Goal: Task Accomplishment & Management: Manage account settings

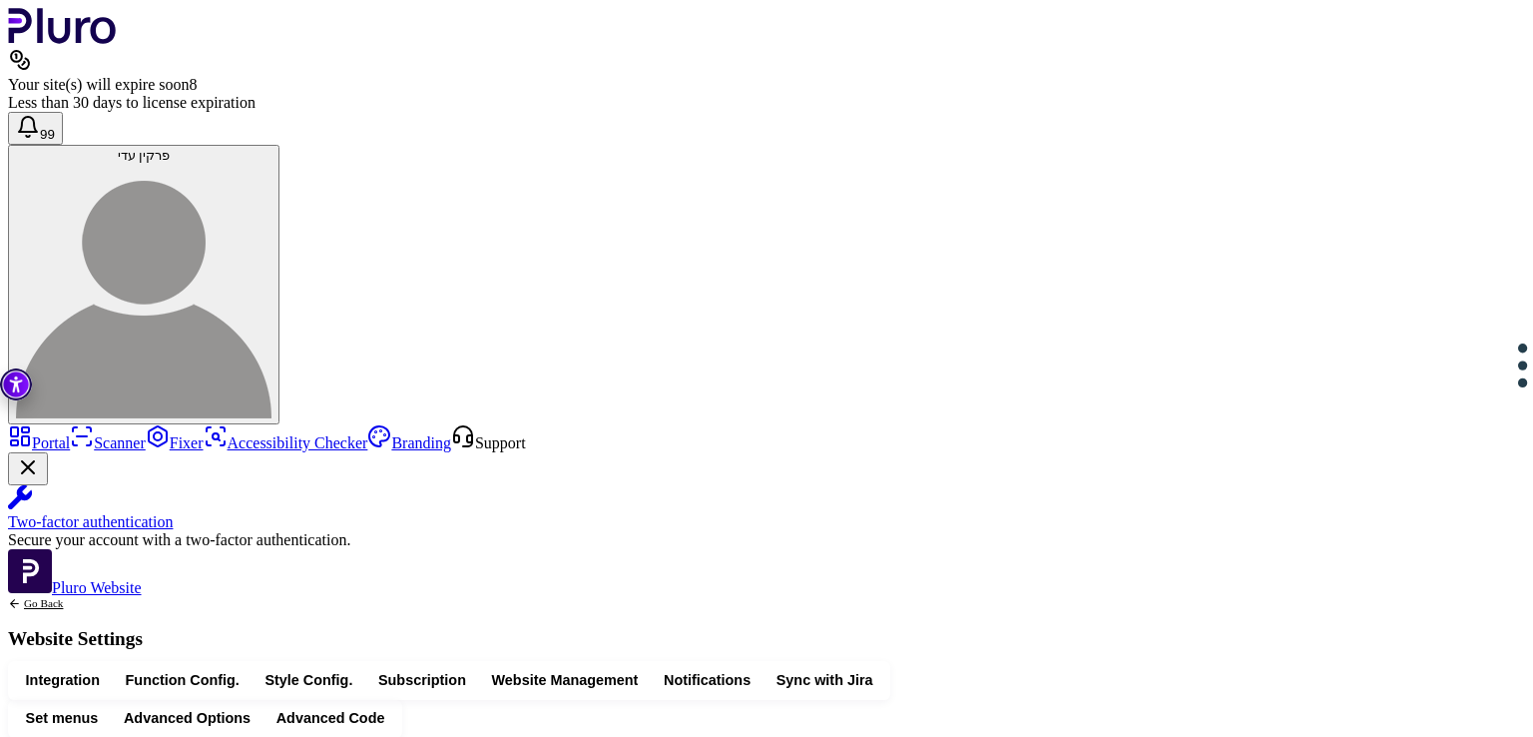
scroll to position [647, 0]
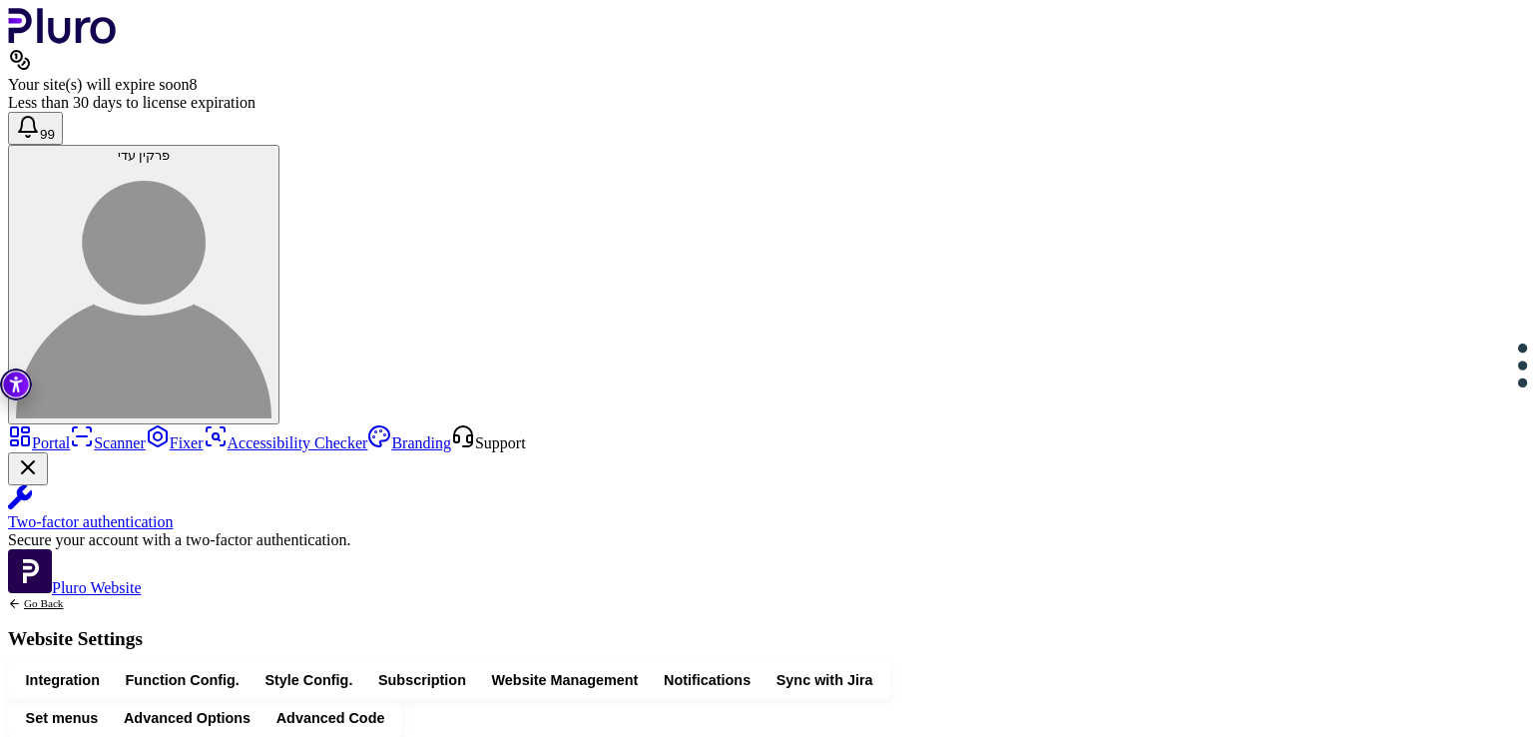
drag, startPoint x: 483, startPoint y: 420, endPoint x: 548, endPoint y: 472, distance: 83.1
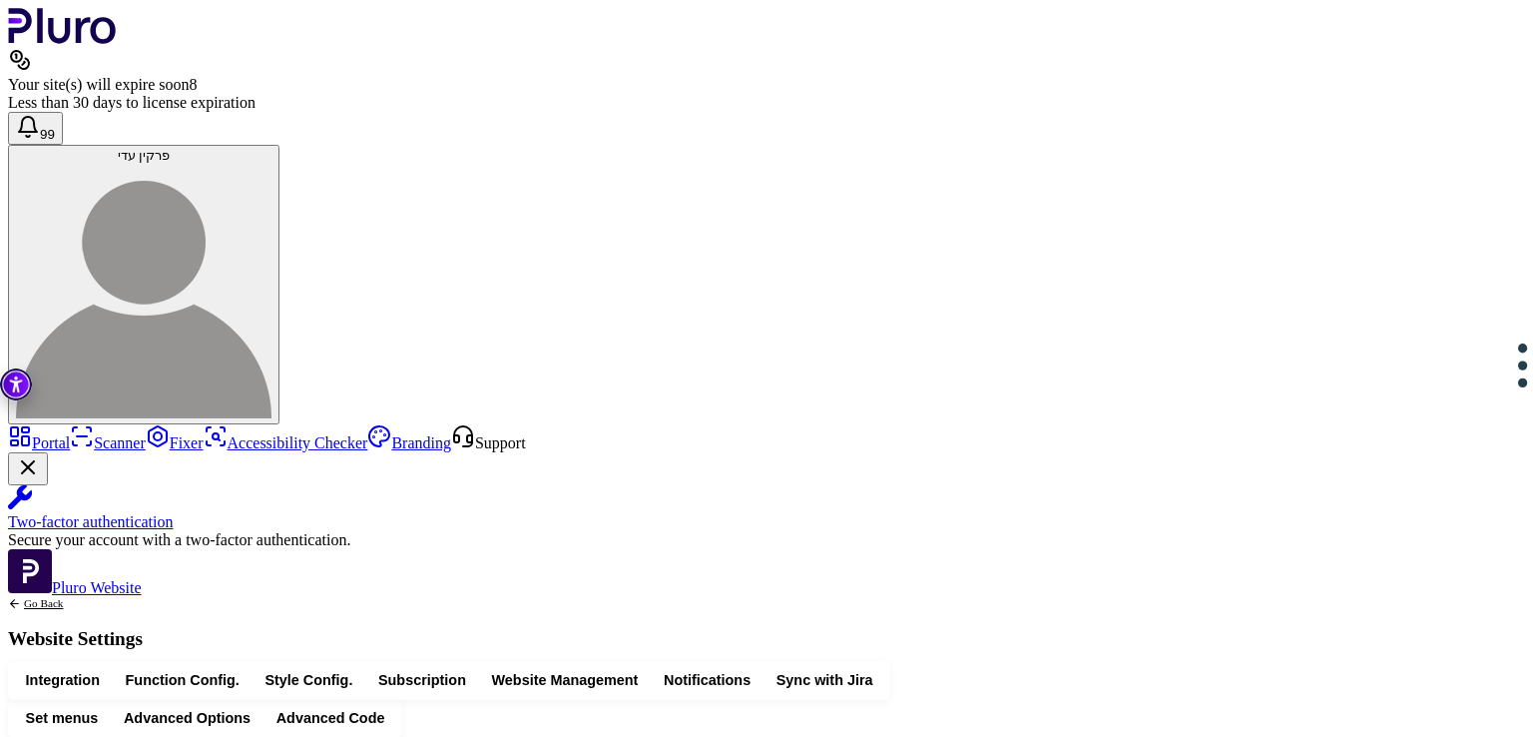
drag, startPoint x: 665, startPoint y: 401, endPoint x: 643, endPoint y: 404, distance: 22.2
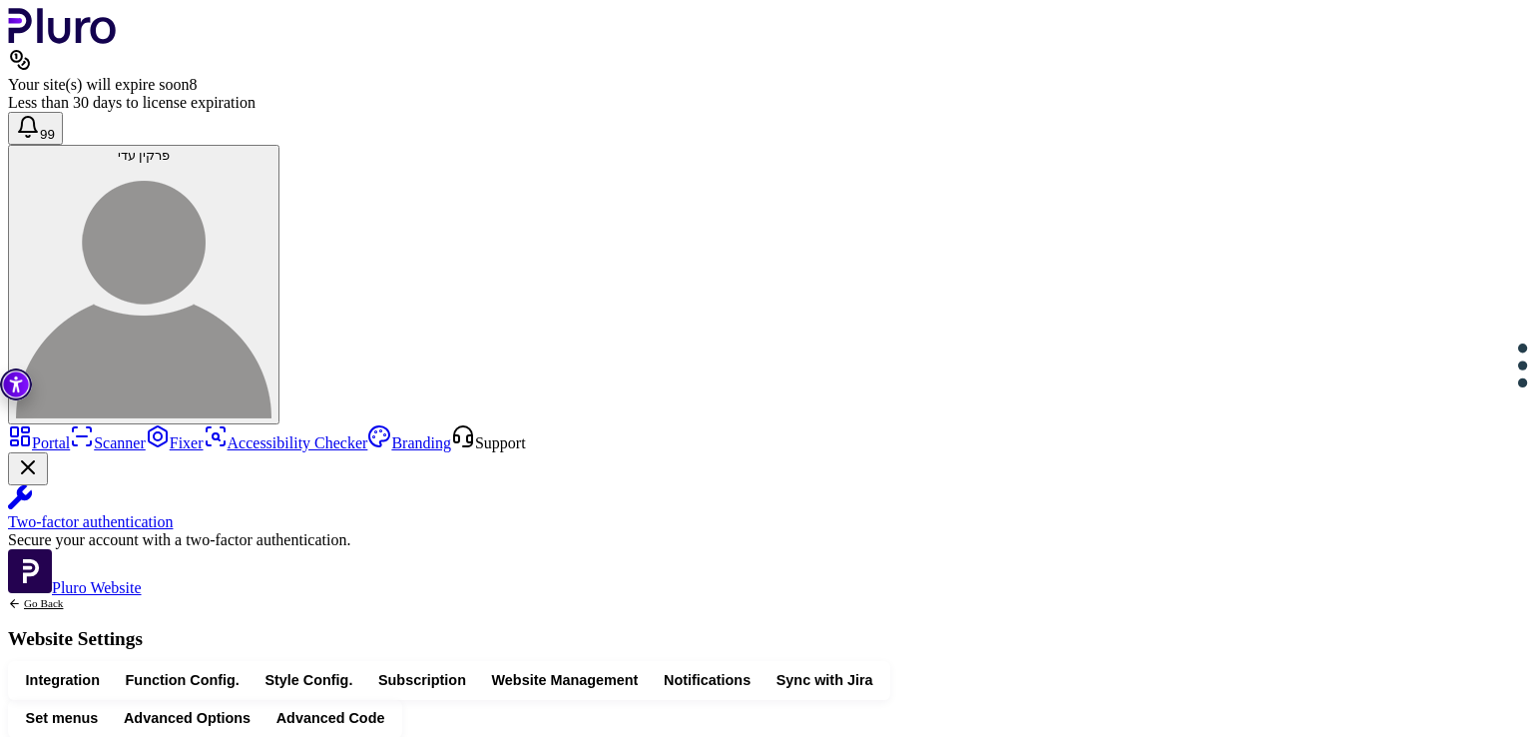
drag, startPoint x: 503, startPoint y: 560, endPoint x: 520, endPoint y: 560, distance: 17.0
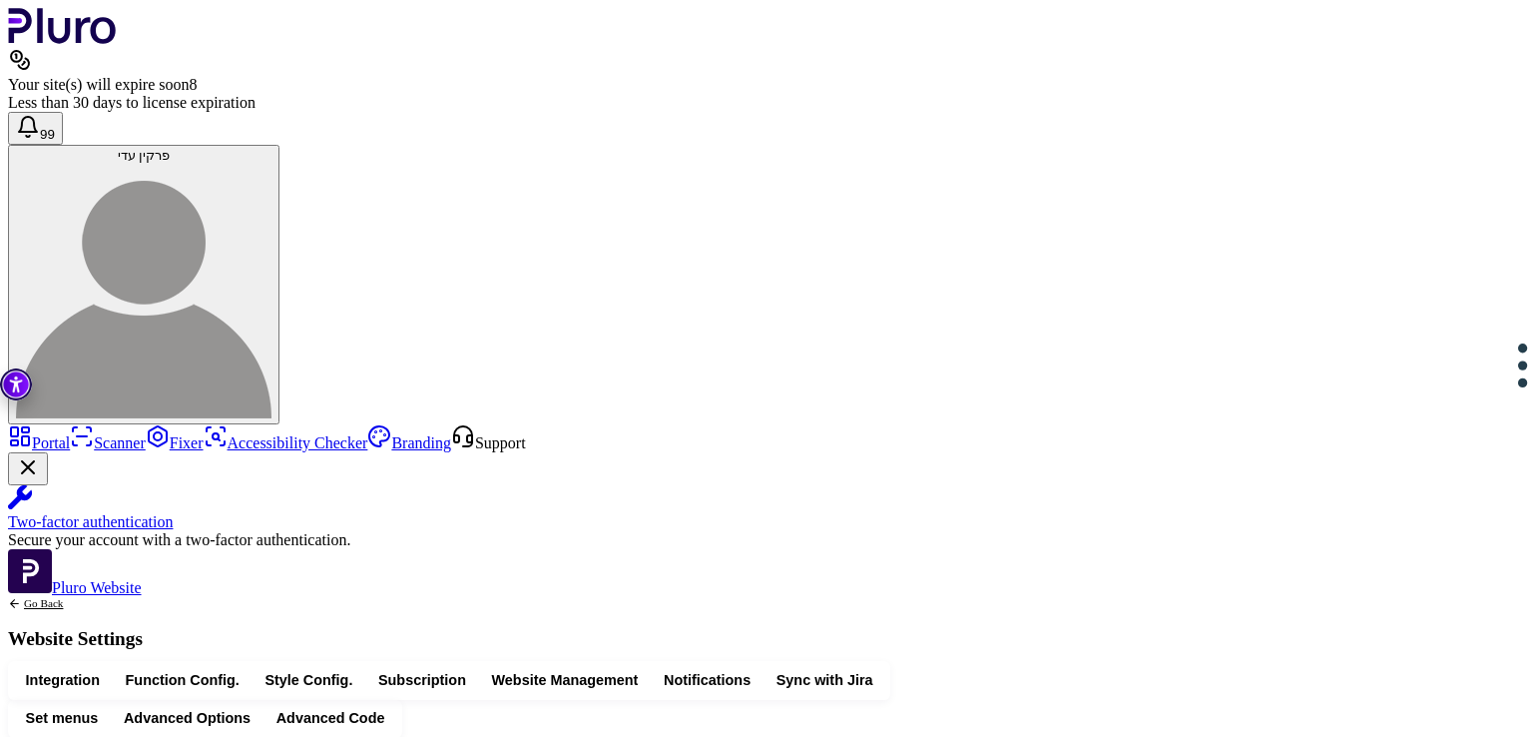
scroll to position [102, 0]
